Goal: Information Seeking & Learning: Learn about a topic

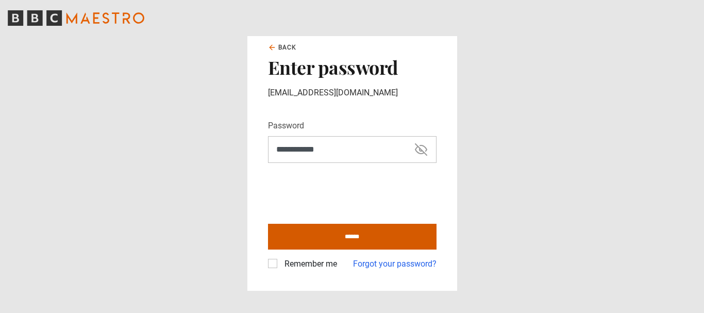
click at [349, 233] on input "******" at bounding box center [352, 237] width 169 height 26
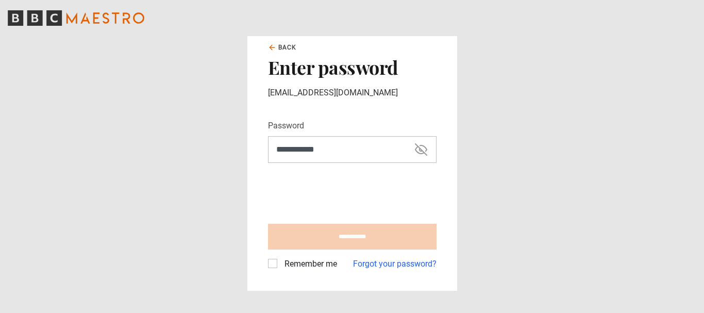
type input "**********"
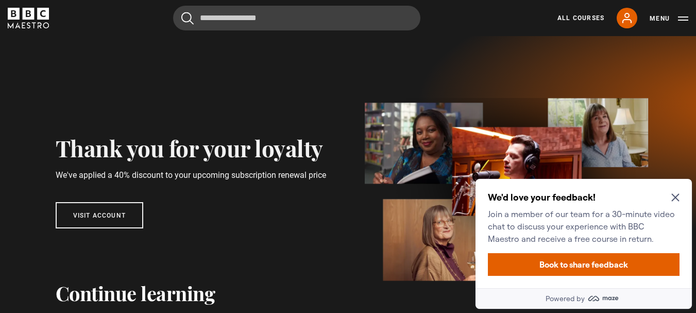
click at [673, 198] on icon "Close Maze Prompt" at bounding box center [675, 197] width 8 height 8
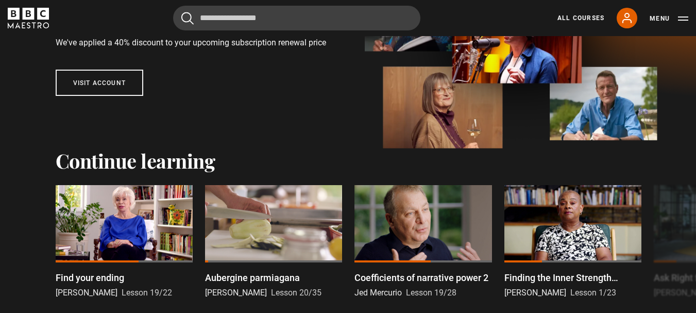
scroll to position [184, 0]
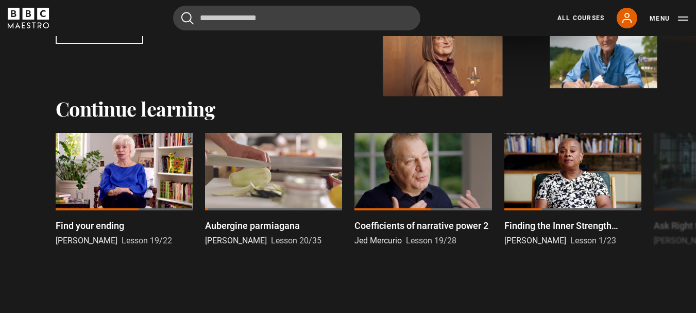
click at [141, 187] on div at bounding box center [124, 171] width 137 height 77
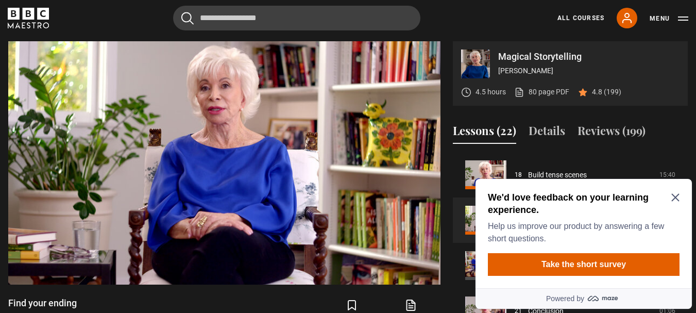
click at [677, 201] on icon "Close Maze Prompt" at bounding box center [675, 197] width 8 height 8
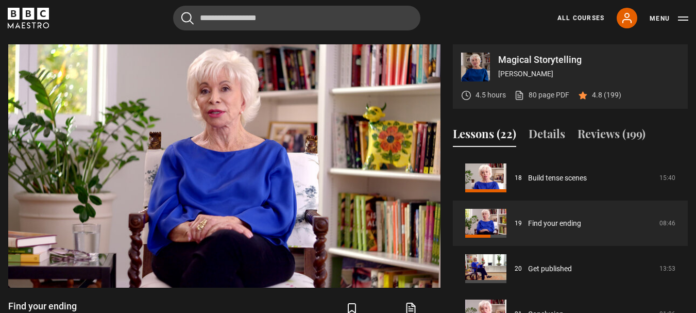
scroll to position [387, 0]
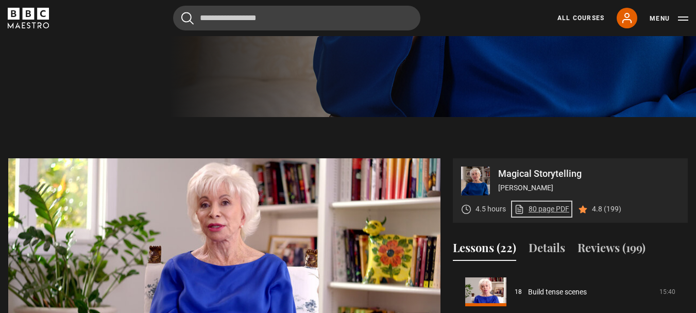
click at [546, 209] on link "80 page PDF (opens in new tab)" at bounding box center [541, 209] width 55 height 11
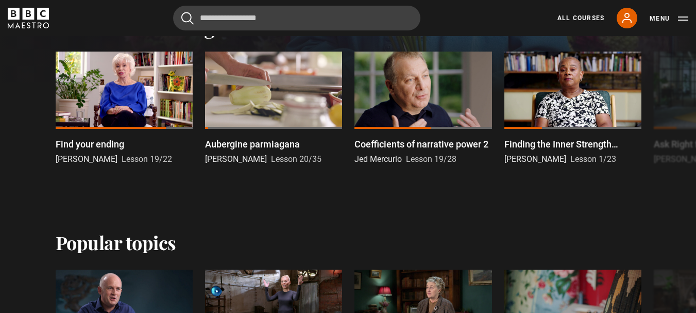
scroll to position [330, 0]
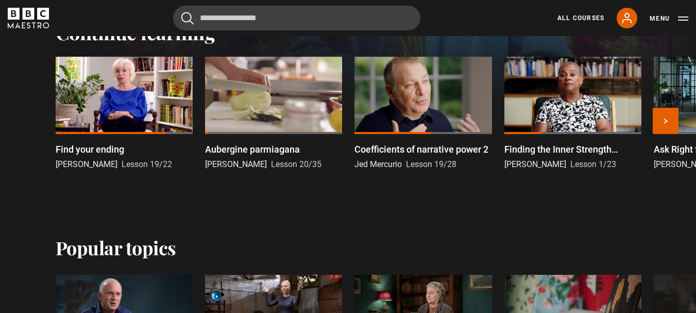
click at [427, 97] on div at bounding box center [423, 95] width 137 height 77
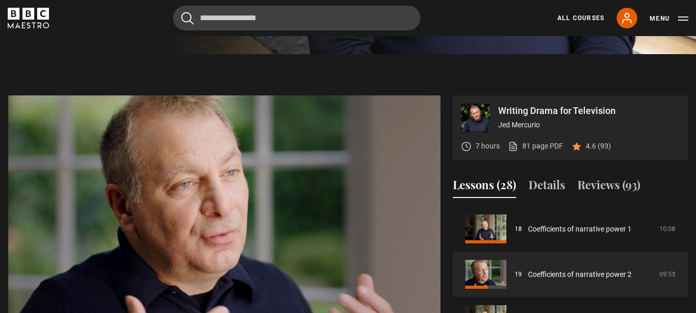
scroll to position [399, 0]
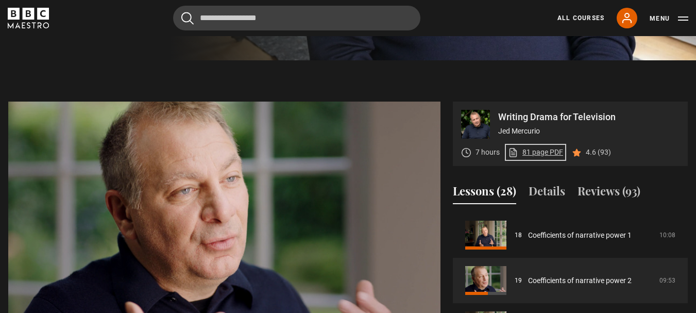
click at [547, 149] on link "81 page PDF (opens in new tab)" at bounding box center [535, 152] width 55 height 11
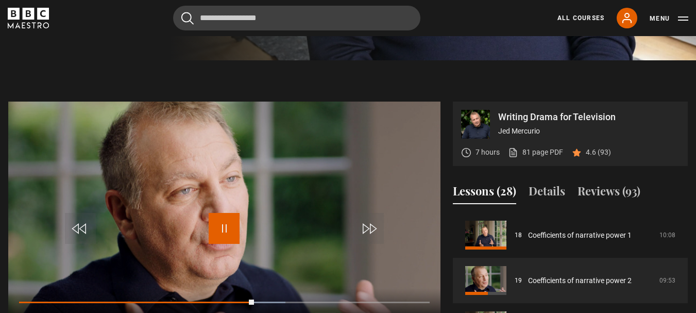
click at [226, 225] on span "Video Player" at bounding box center [224, 228] width 31 height 31
